Goal: Transaction & Acquisition: Purchase product/service

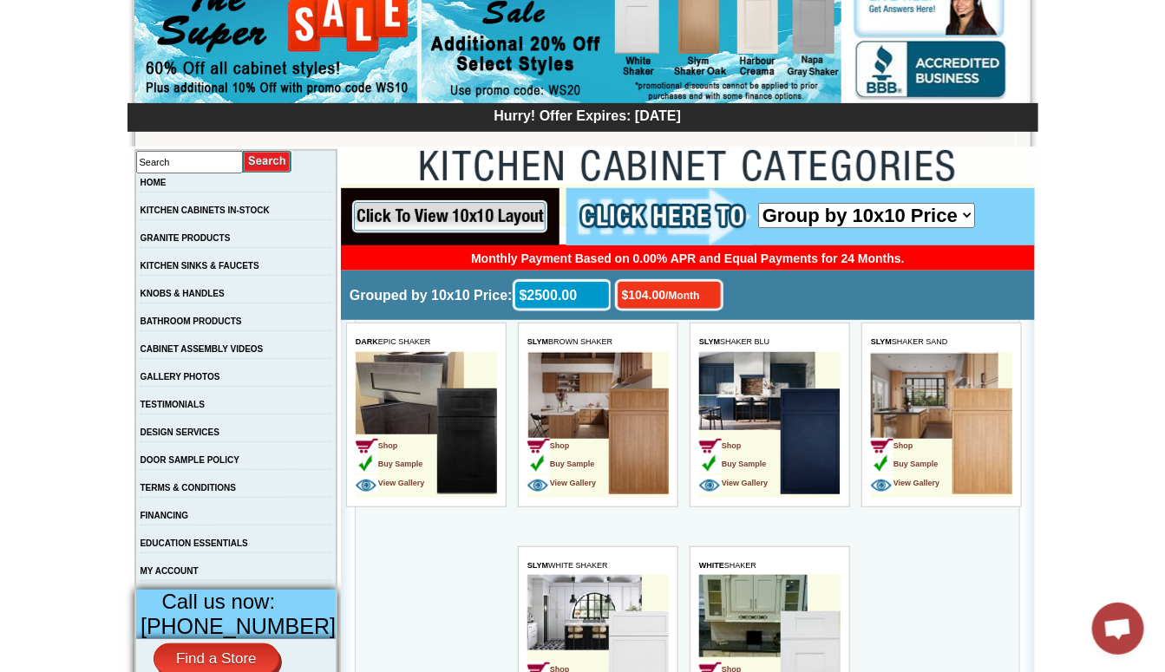
scroll to position [260, 0]
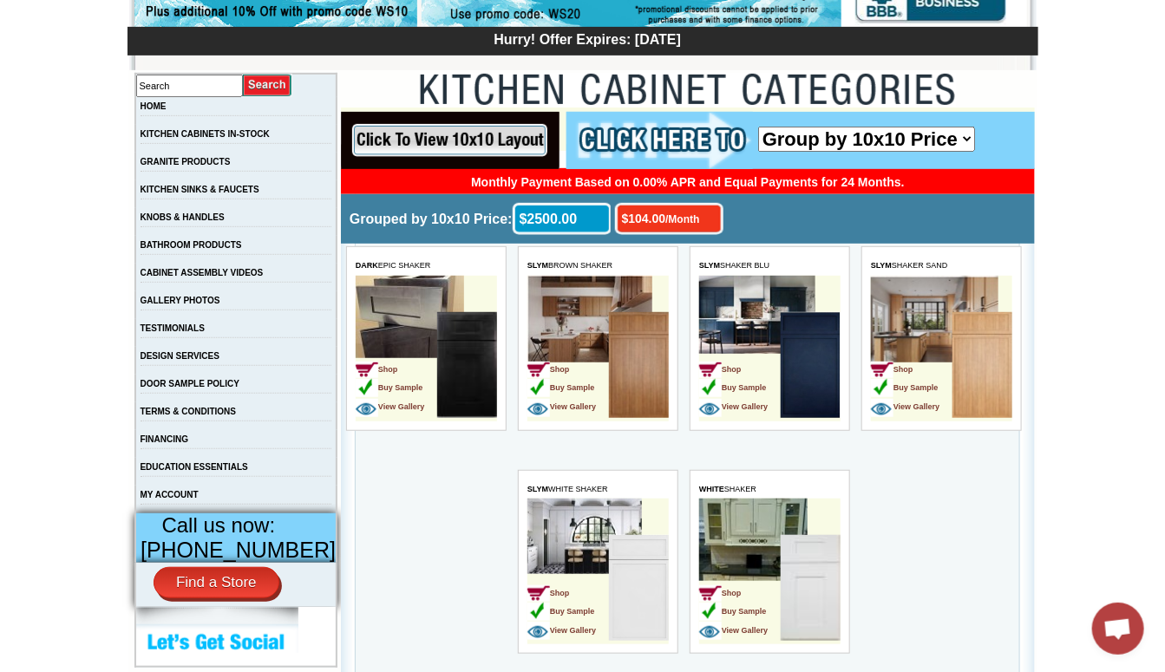
click at [646, 379] on img at bounding box center [638, 364] width 60 height 106
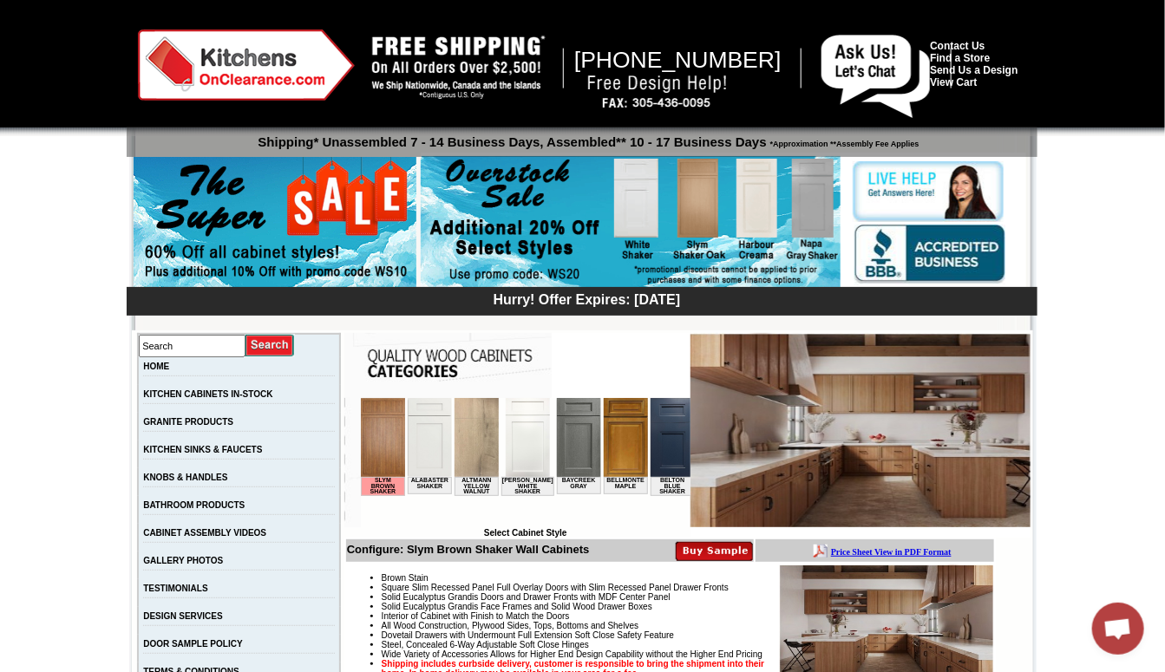
click at [388, 433] on img at bounding box center [382, 436] width 44 height 79
click at [713, 547] on img at bounding box center [714, 551] width 77 height 21
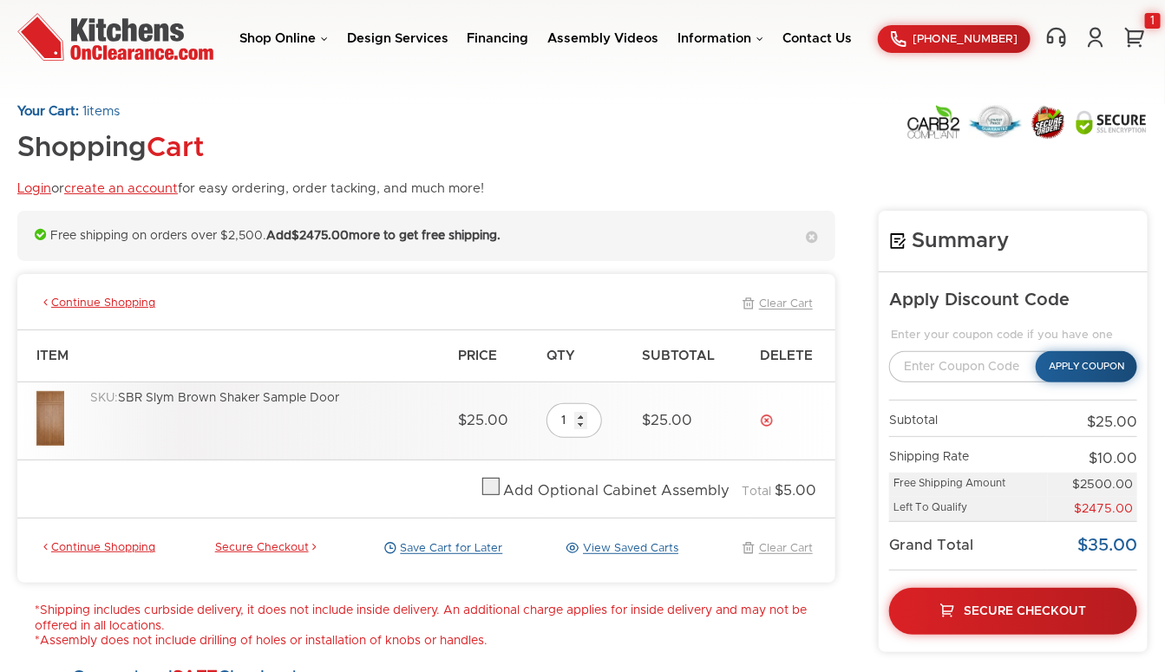
click at [57, 412] on img at bounding box center [50, 418] width 28 height 55
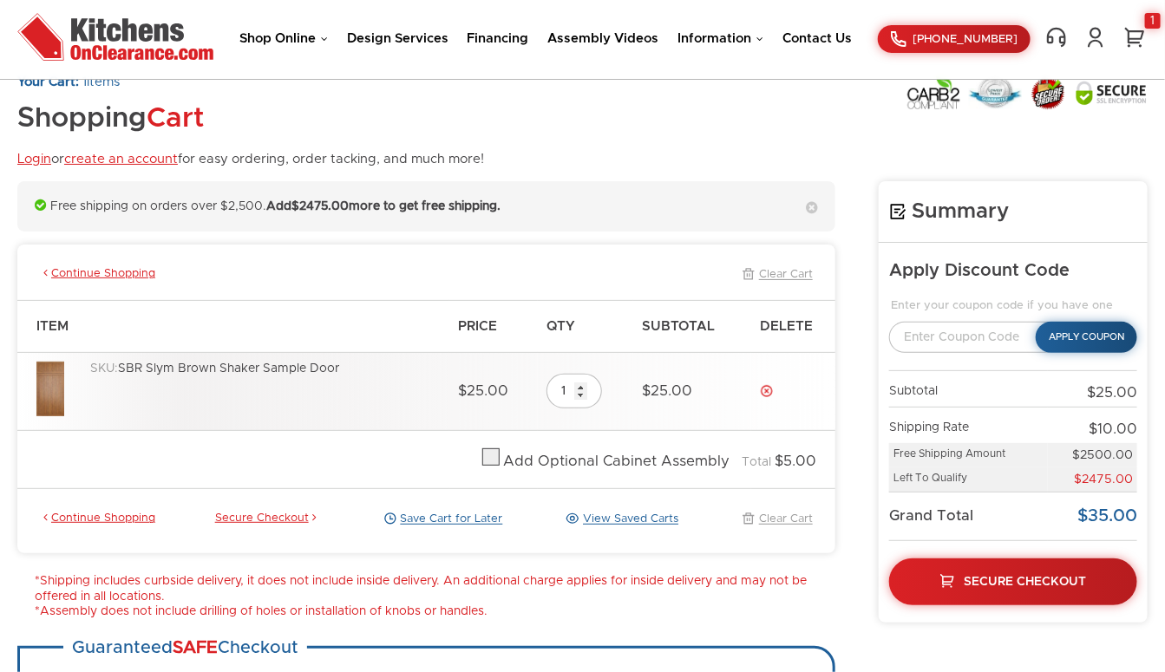
scroll to position [174, 0]
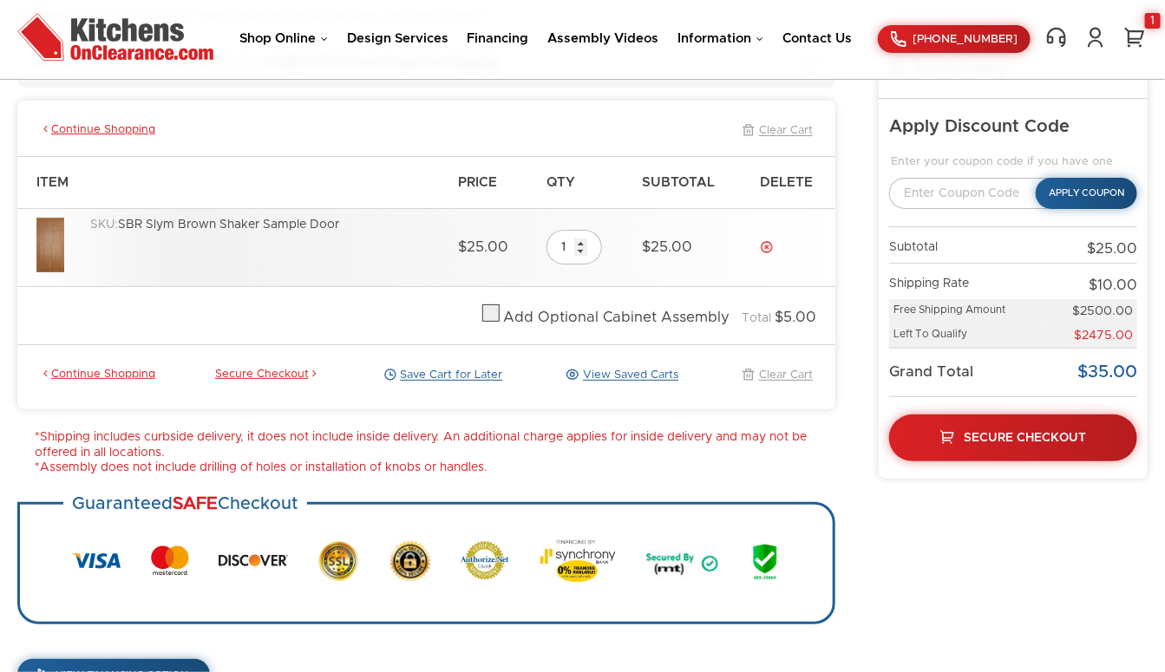
click at [56, 242] on img at bounding box center [50, 245] width 28 height 55
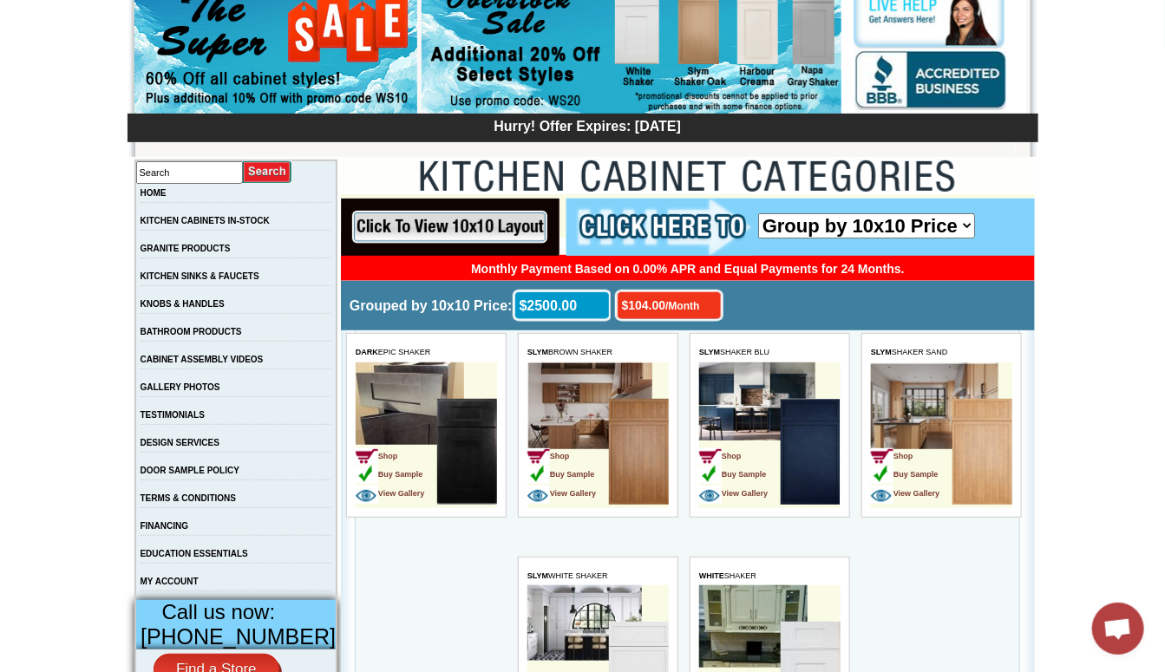
click at [646, 454] on img at bounding box center [638, 451] width 60 height 106
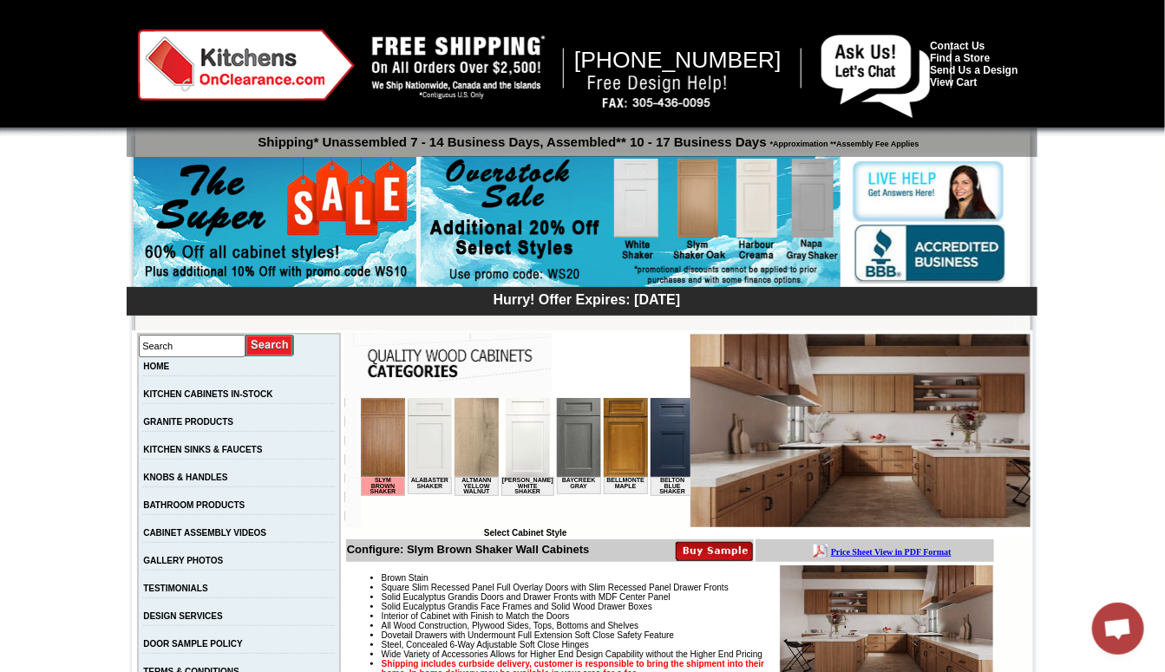
click at [383, 436] on img at bounding box center [382, 436] width 44 height 79
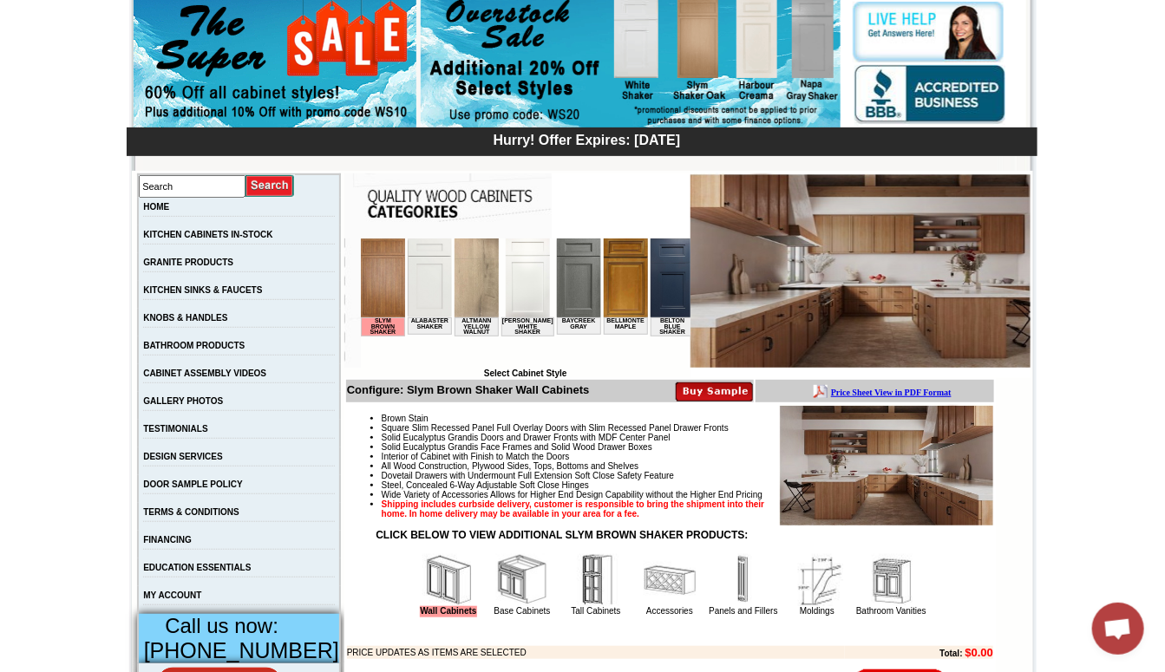
scroll to position [260, 0]
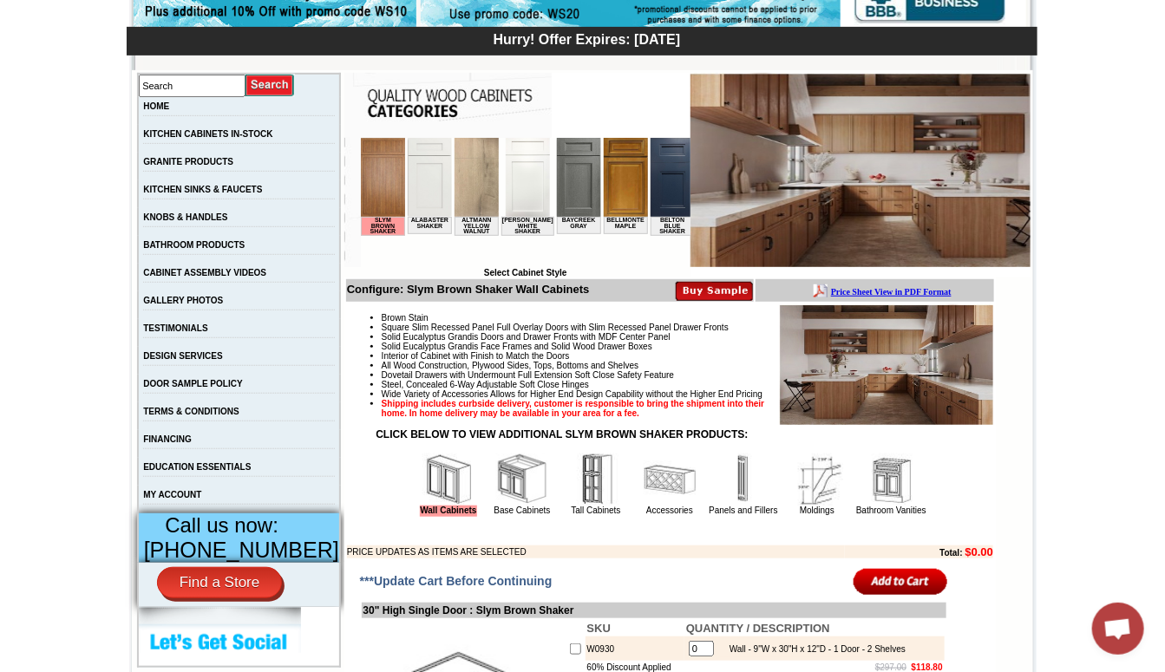
click at [723, 288] on img at bounding box center [714, 290] width 77 height 21
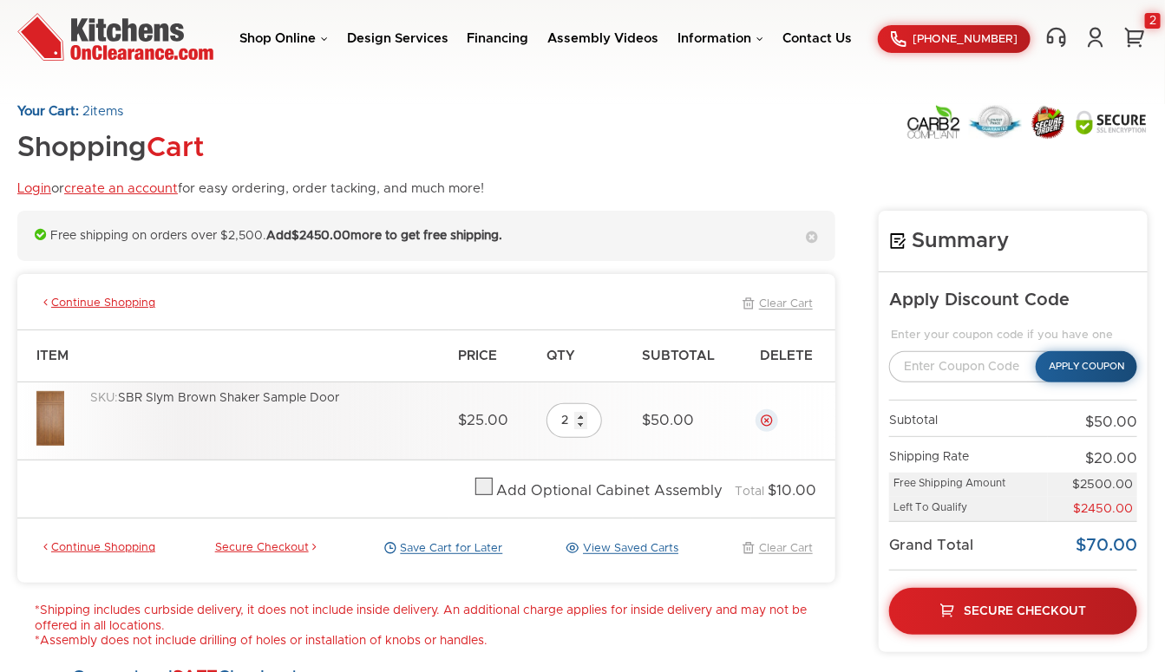
click at [774, 417] on link "Delete" at bounding box center [767, 421] width 14 height 14
